Goal: Task Accomplishment & Management: Complete application form

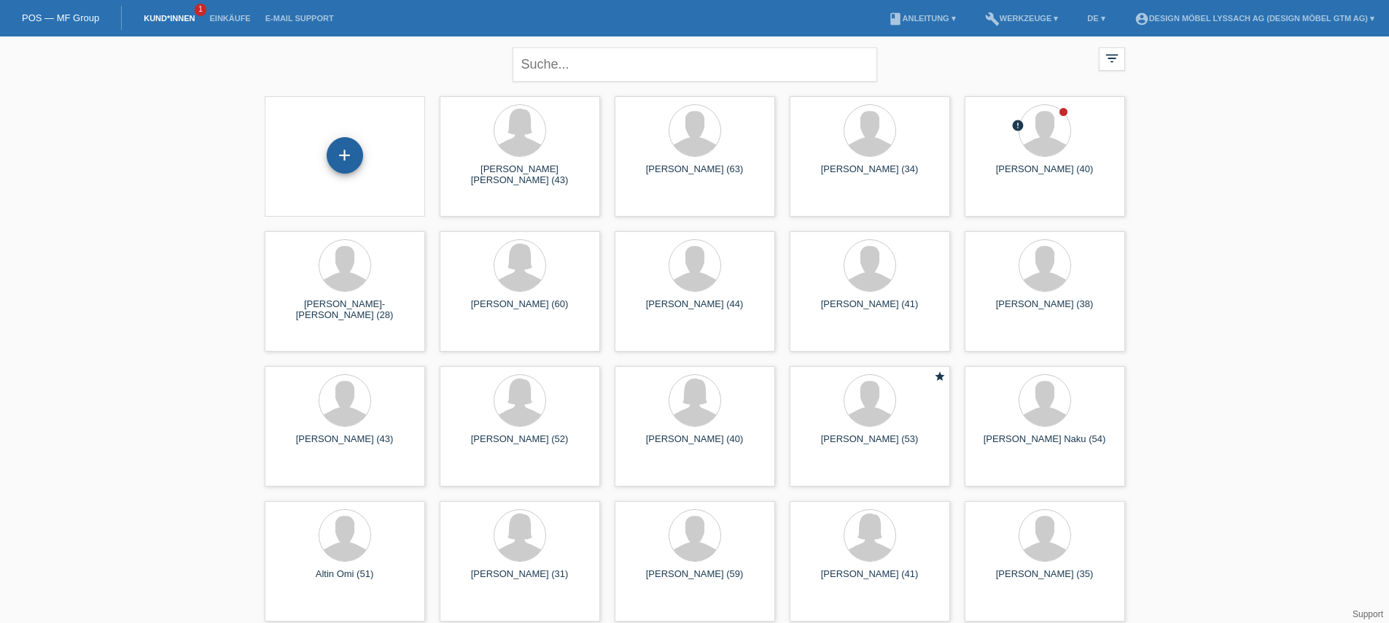
click at [358, 160] on div "+" at bounding box center [345, 155] width 36 height 36
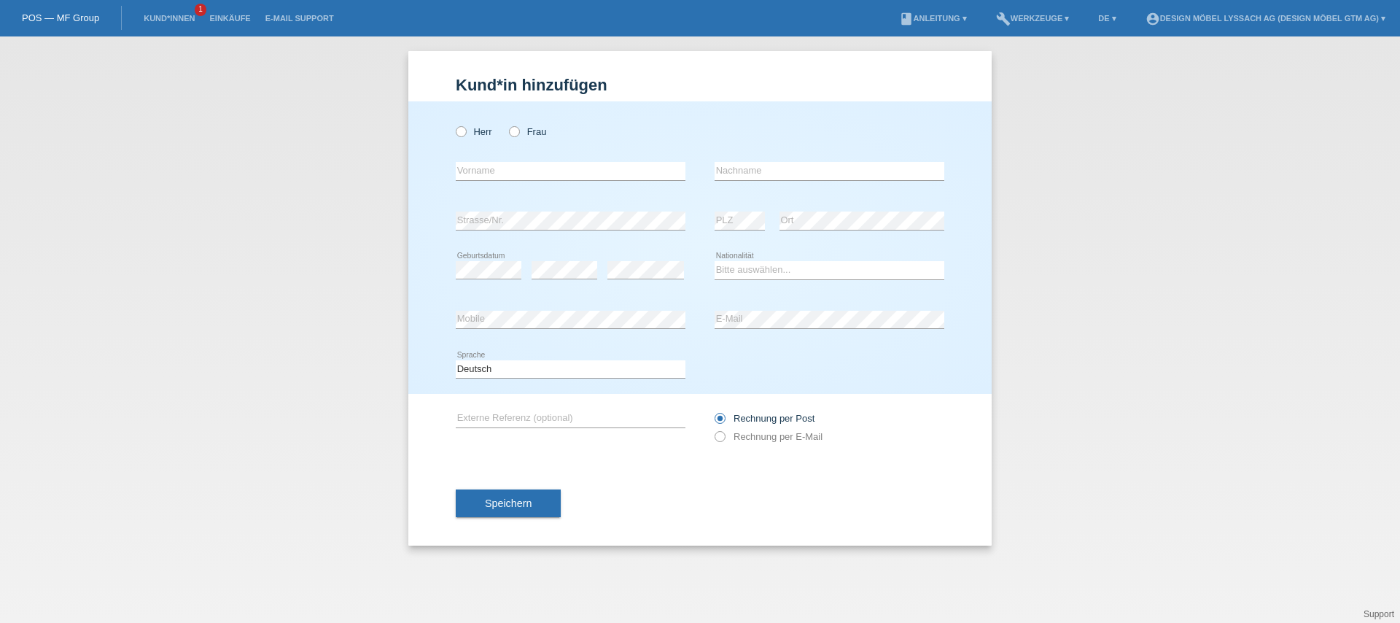
click at [519, 182] on div "error Vorname" at bounding box center [571, 172] width 230 height 50
click at [453, 124] on icon at bounding box center [453, 124] width 0 height 0
click at [463, 131] on input "Herr" at bounding box center [460, 130] width 9 height 9
radio input "true"
click at [491, 174] on input "text" at bounding box center [571, 171] width 230 height 18
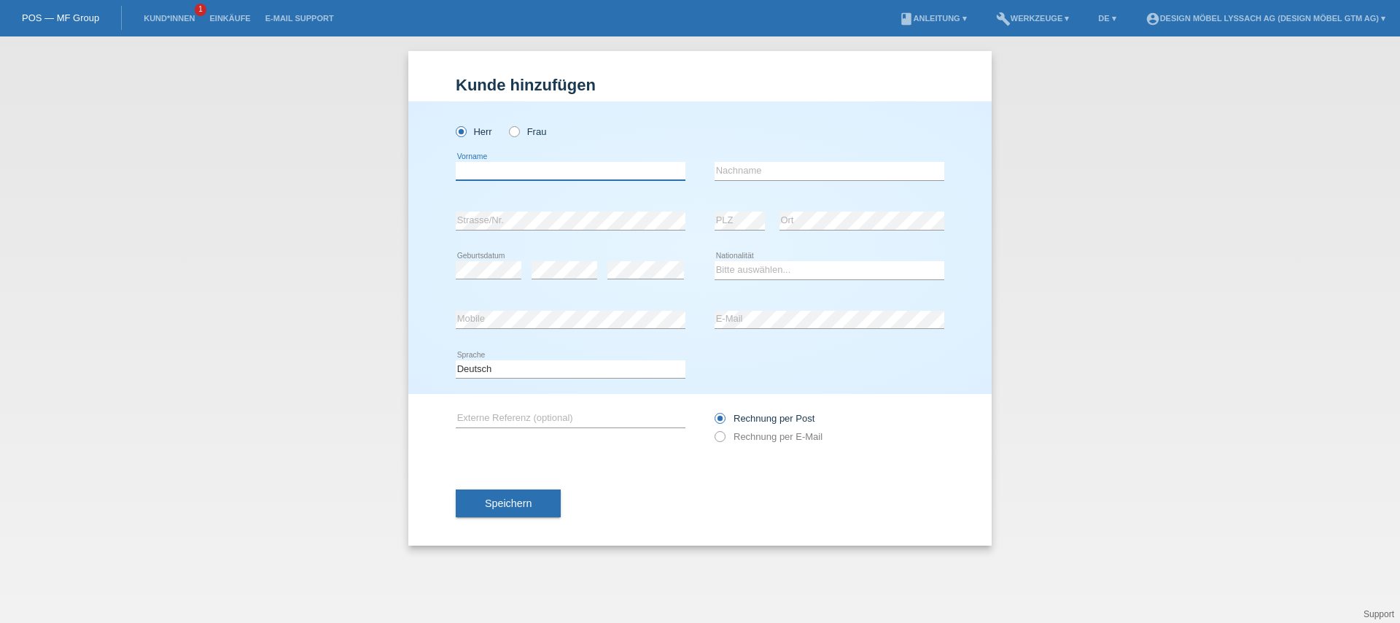
click at [480, 173] on input "text" at bounding box center [571, 171] width 230 height 18
type input "Mithat"
click at [763, 175] on input "text" at bounding box center [829, 171] width 230 height 18
type input "Ameti"
click at [756, 270] on select "Bitte auswählen... Schweiz Deutschland Liechtenstein Österreich ------------ Af…" at bounding box center [829, 269] width 230 height 17
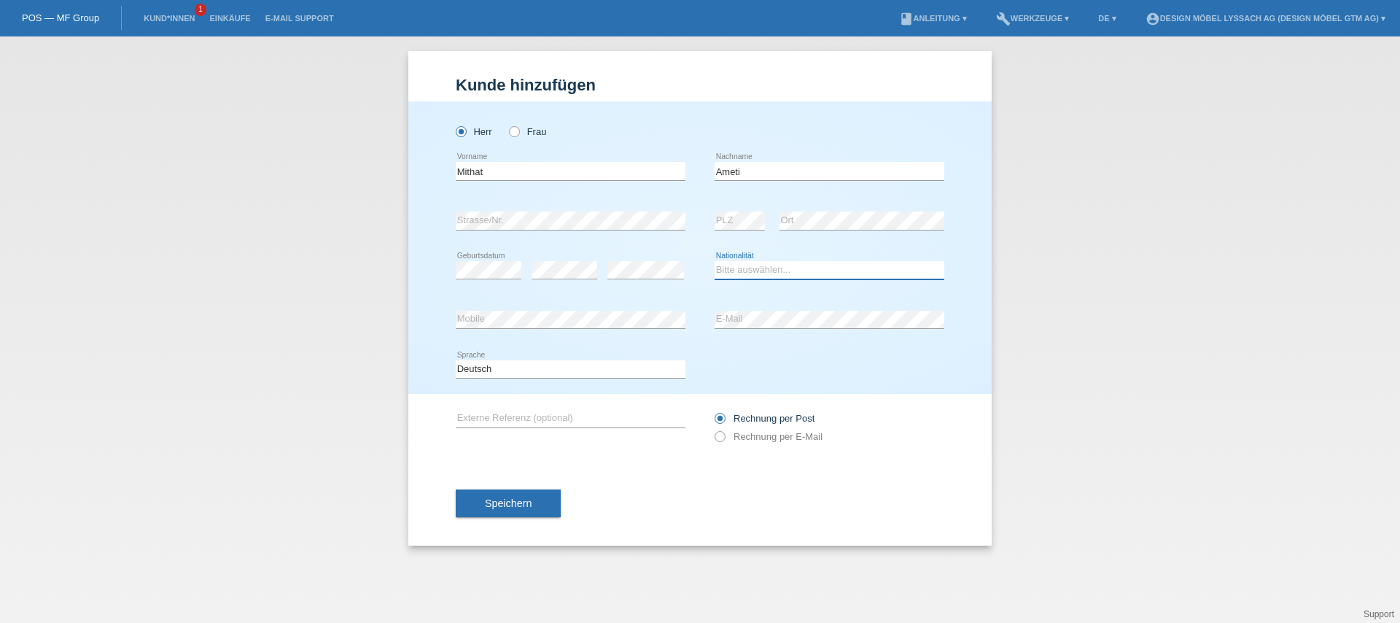
select select "CH"
click at [714, 262] on select "Bitte auswählen... Schweiz Deutschland Liechtenstein Österreich ------------ Af…" at bounding box center [829, 269] width 230 height 17
click at [554, 369] on select "Deutsch Français Italiano English" at bounding box center [571, 368] width 230 height 17
click at [537, 418] on input "text" at bounding box center [571, 418] width 230 height 18
click at [506, 370] on select "Deutsch Français Italiano English" at bounding box center [571, 368] width 230 height 17
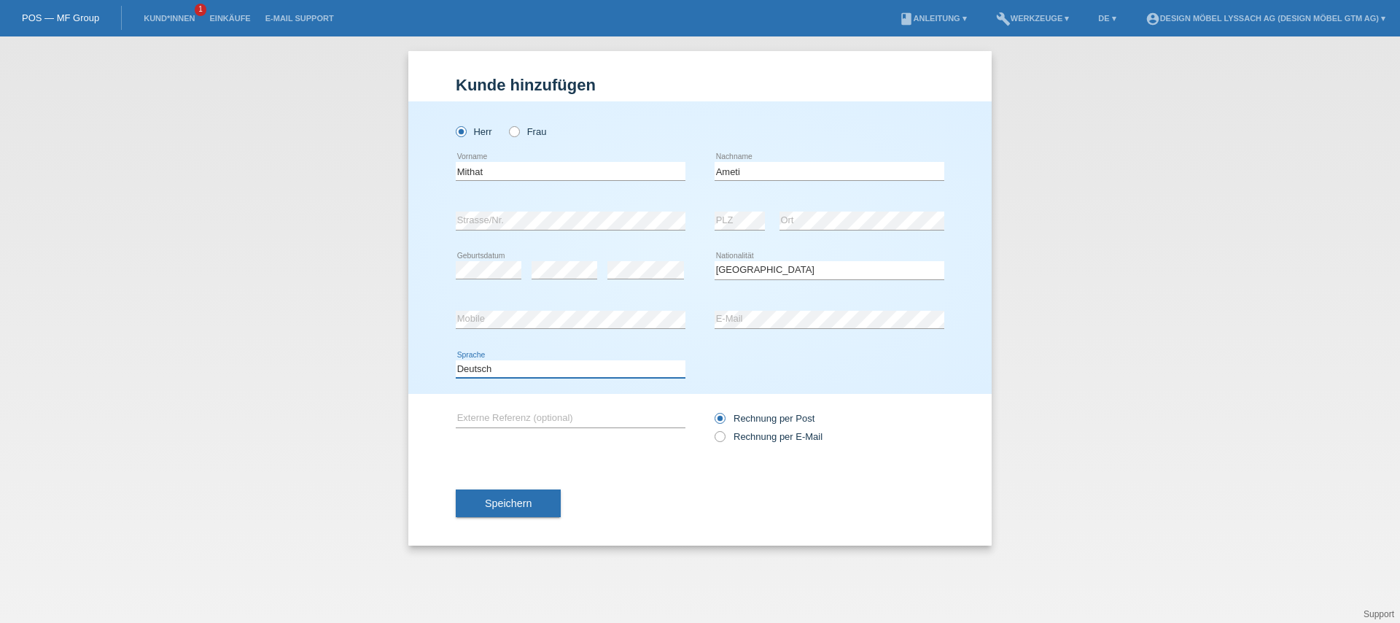
select select "it"
click at [456, 360] on select "Deutsch Français Italiano English" at bounding box center [571, 368] width 230 height 17
click at [738, 436] on label "Rechnung per E-Mail" at bounding box center [768, 436] width 108 height 11
click at [724, 436] on input "Rechnung per E-Mail" at bounding box center [718, 440] width 9 height 18
radio input "true"
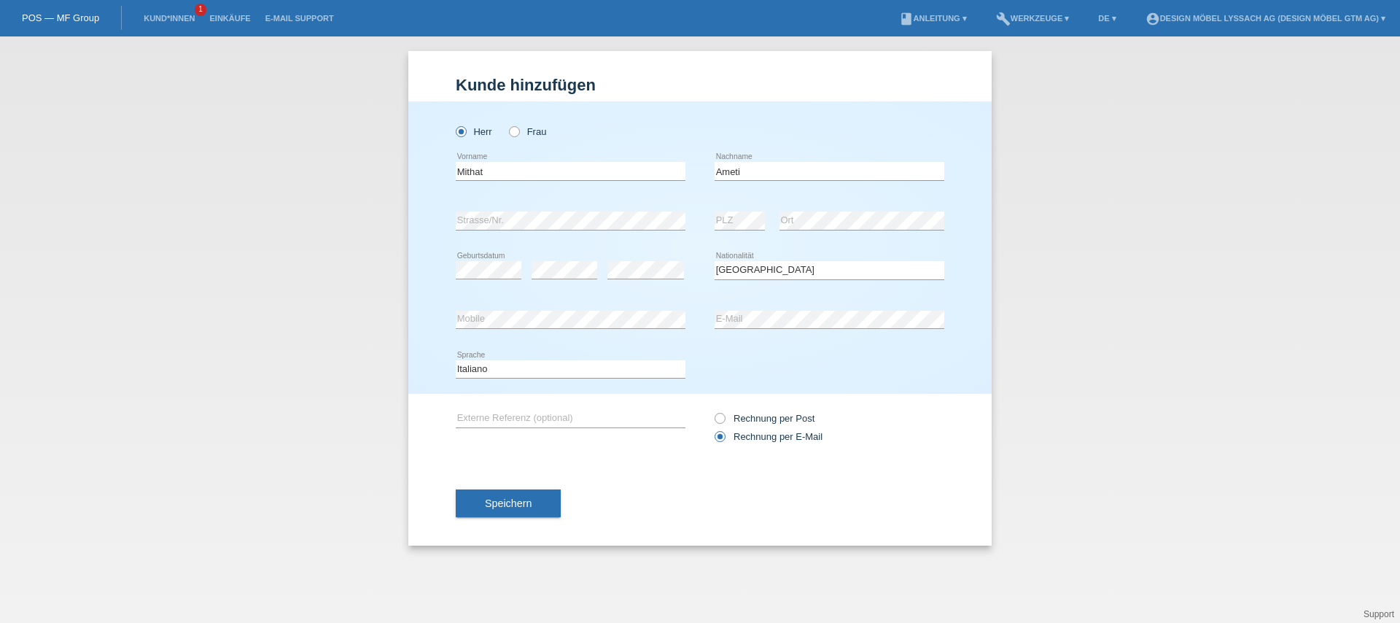
click at [521, 501] on span "Speichern" at bounding box center [508, 503] width 47 height 12
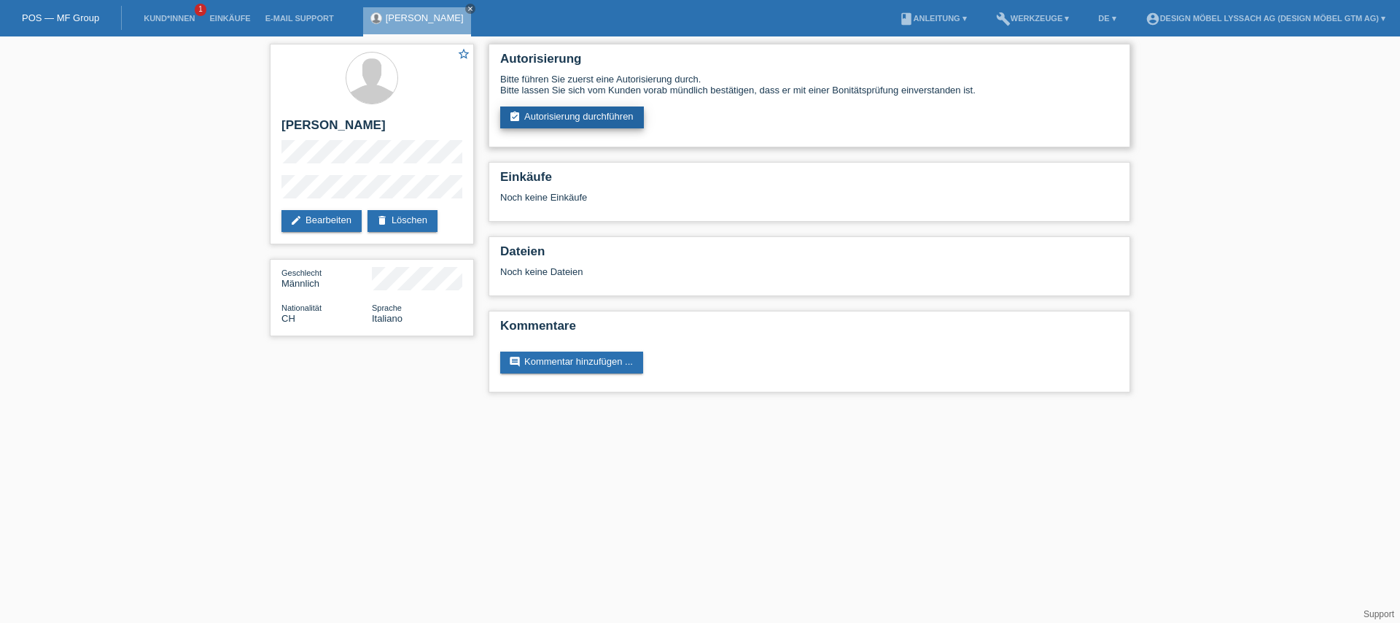
click at [627, 126] on link "assignment_turned_in Autorisierung durchführen" at bounding box center [572, 117] width 144 height 22
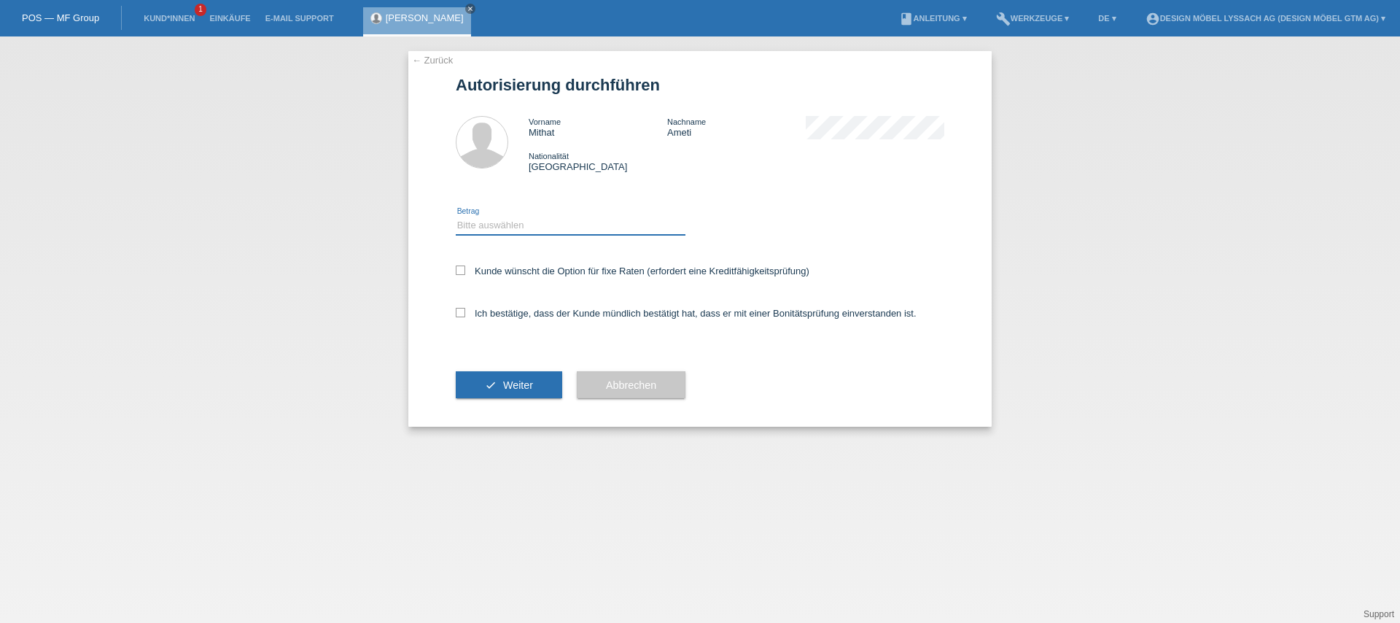
click at [486, 233] on select "Bitte auswählen CHF 1.00 - CHF 499.00 CHF 500.00 - CHF 1'999.00 CHF 2'000.00 - …" at bounding box center [571, 225] width 230 height 17
select select "3"
click at [456, 219] on select "Bitte auswählen CHF 1.00 - CHF 499.00 CHF 500.00 - CHF 1'999.00 CHF 2'000.00 - …" at bounding box center [571, 225] width 230 height 17
drag, startPoint x: 467, startPoint y: 314, endPoint x: 469, endPoint y: 296, distance: 18.3
click at [467, 314] on label "Ich bestätige, dass der Kunde mündlich bestätigt hat, dass er mit einer Bonität…" at bounding box center [686, 313] width 461 height 11
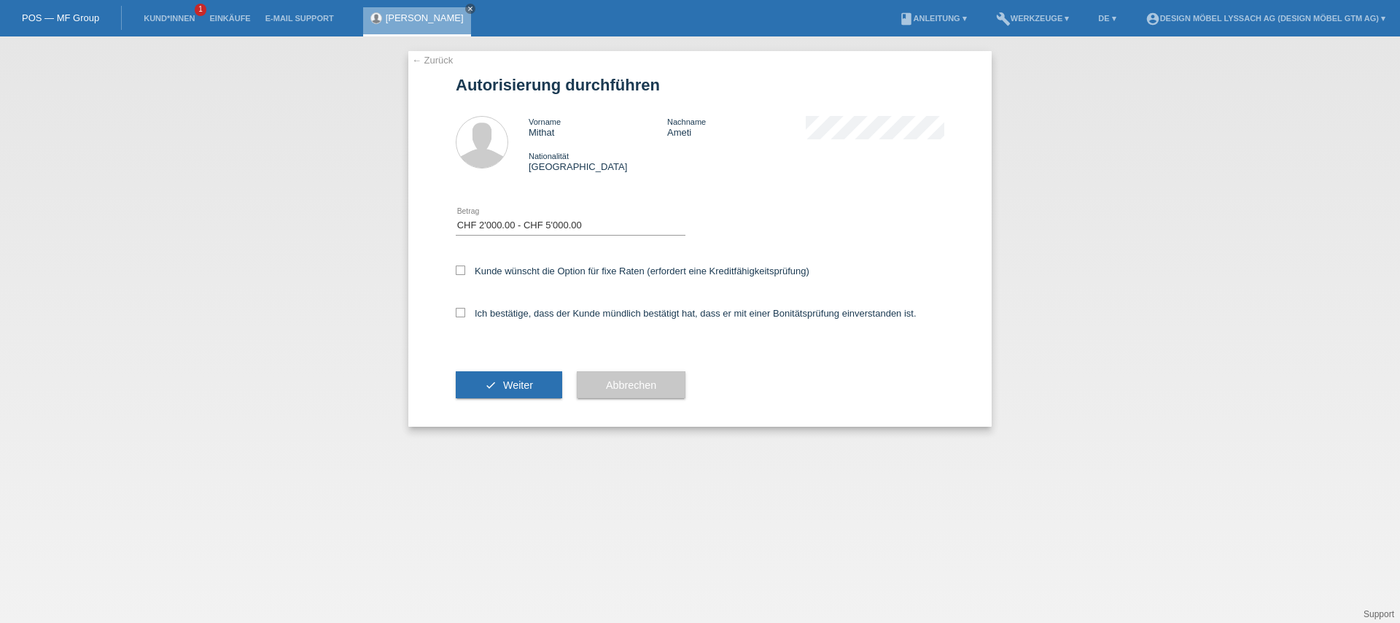
click at [465, 314] on input "Ich bestätige, dass der Kunde mündlich bestätigt hat, dass er mit einer Bonität…" at bounding box center [460, 312] width 9 height 9
checkbox input "true"
click at [467, 280] on div "Kunde wünscht die Option für fixe Raten (erfordert eine Kreditfähigkeitsprüfung)" at bounding box center [700, 272] width 488 height 42
click at [464, 270] on icon at bounding box center [460, 269] width 9 height 9
click at [464, 270] on input "Kunde wünscht die Option für fixe Raten (erfordert eine Kreditfähigkeitsprüfung)" at bounding box center [460, 269] width 9 height 9
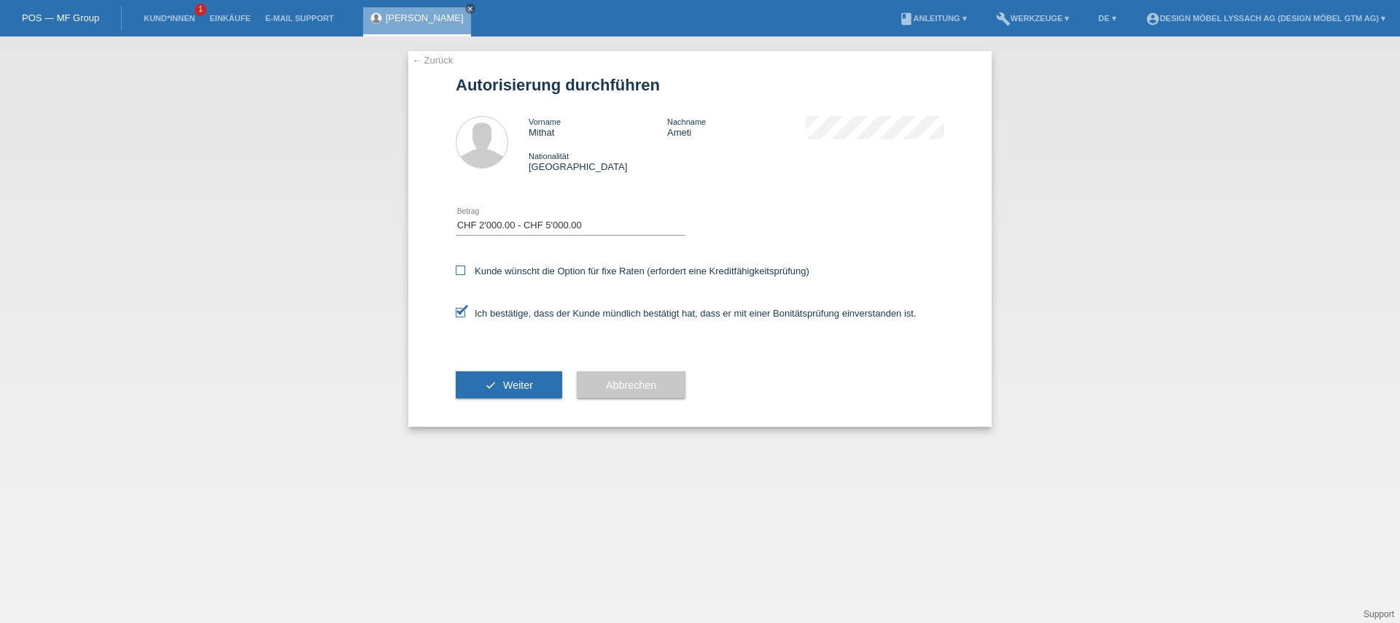
checkbox input "true"
click at [510, 383] on span "Weiter" at bounding box center [518, 385] width 30 height 12
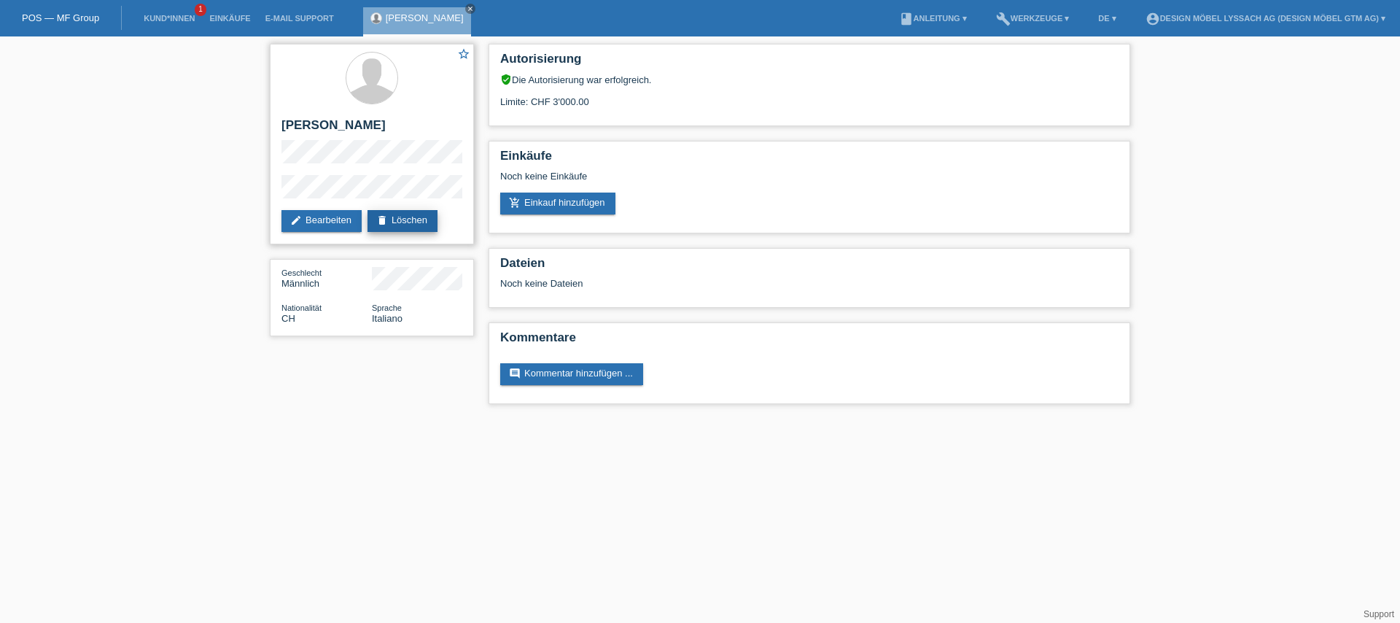
click at [433, 222] on link "delete Löschen" at bounding box center [402, 221] width 70 height 22
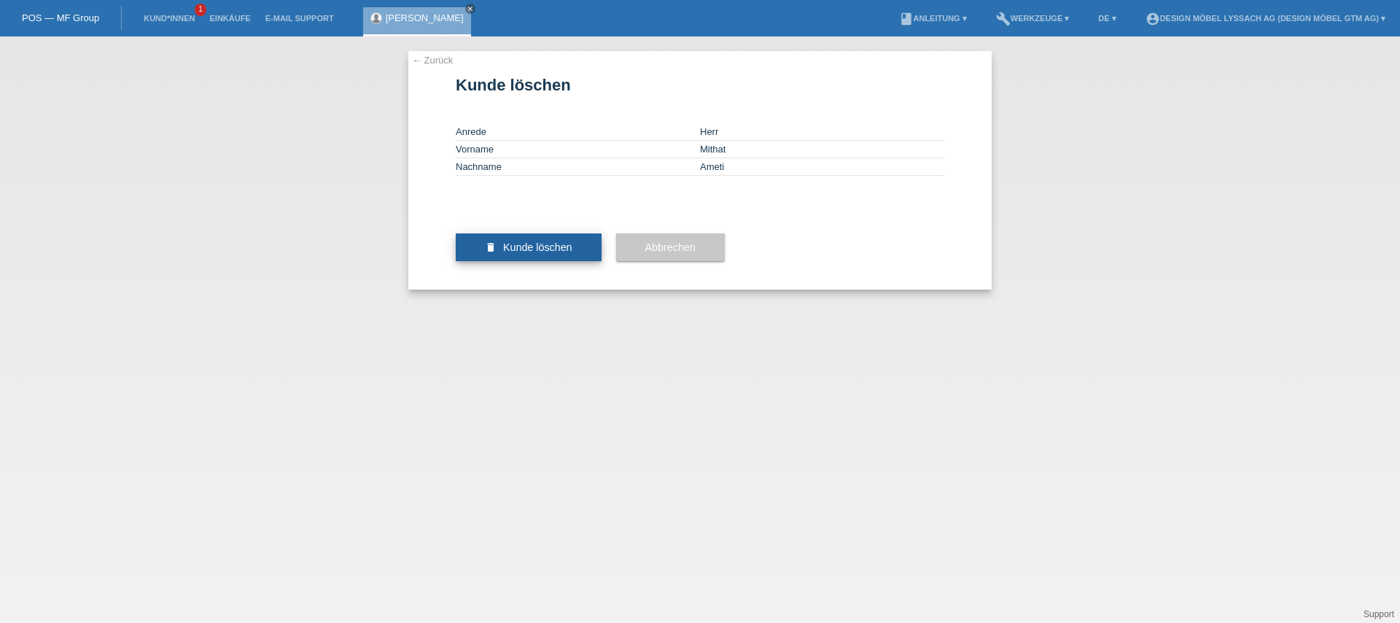
click at [550, 261] on button "delete Kunde löschen" at bounding box center [529, 247] width 146 height 28
